Goal: Information Seeking & Learning: Find specific fact

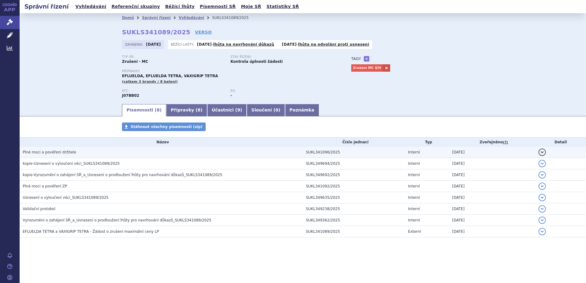
click at [62, 154] on span "Plné moci a pověření držitele" at bounding box center [50, 152] width 54 height 4
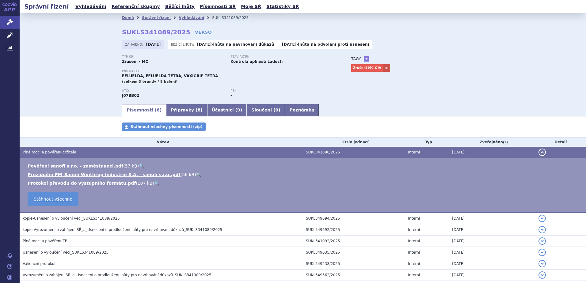
click at [196, 176] on link "🔍" at bounding box center [198, 174] width 5 height 5
